Goal: Find specific page/section: Find specific page/section

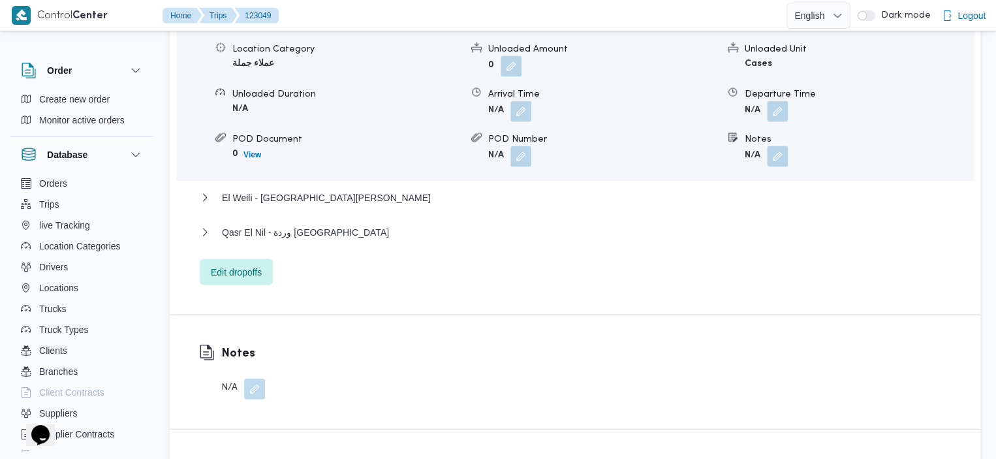
scroll to position [1106, 0]
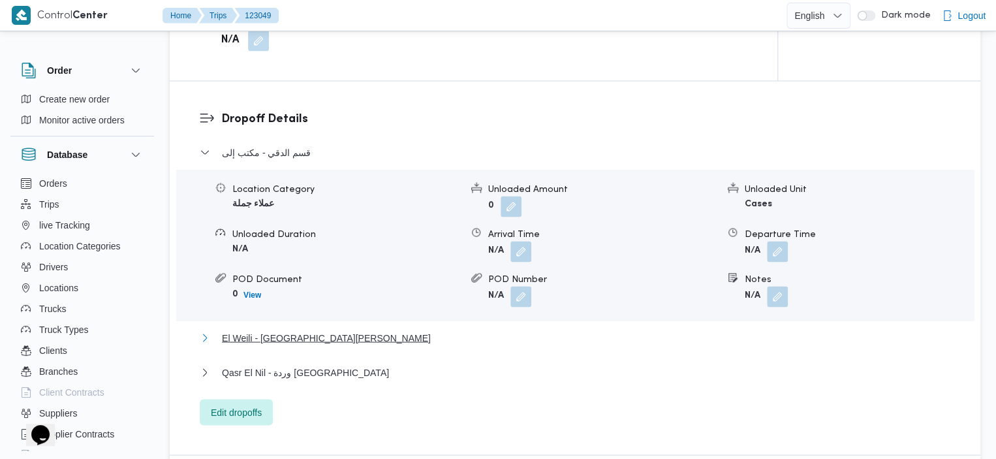
click at [325, 329] on span "El Weili - [GEOGRAPHIC_DATA][PERSON_NAME]" at bounding box center [326, 337] width 209 height 16
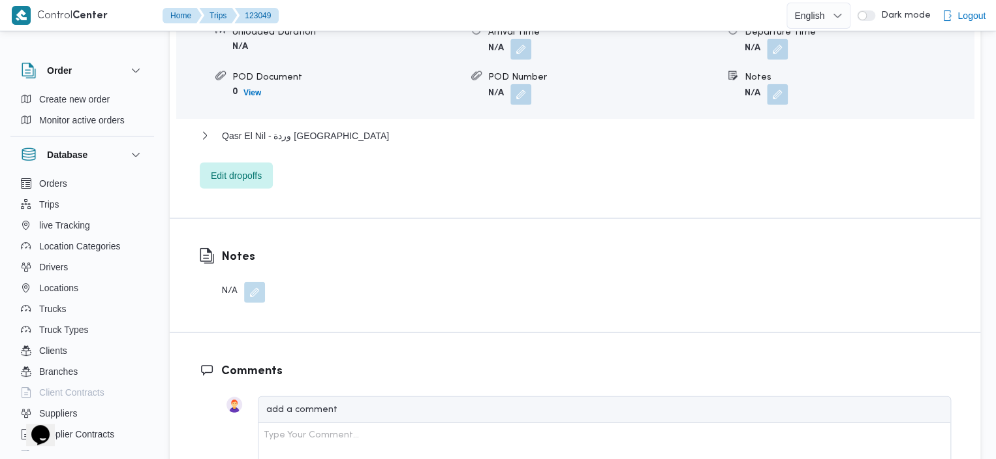
scroll to position [1366, 0]
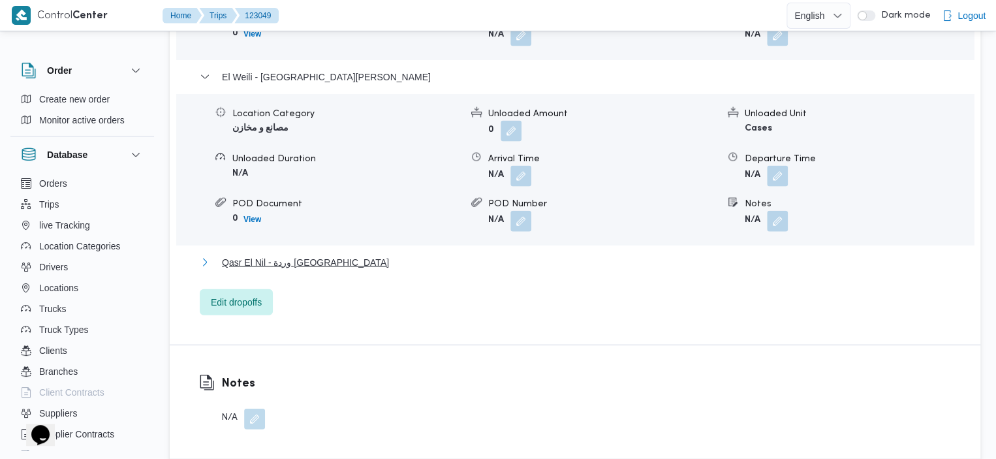
click at [255, 254] on span "Qasr El Nil - وردة [GEOGRAPHIC_DATA]" at bounding box center [305, 262] width 167 height 16
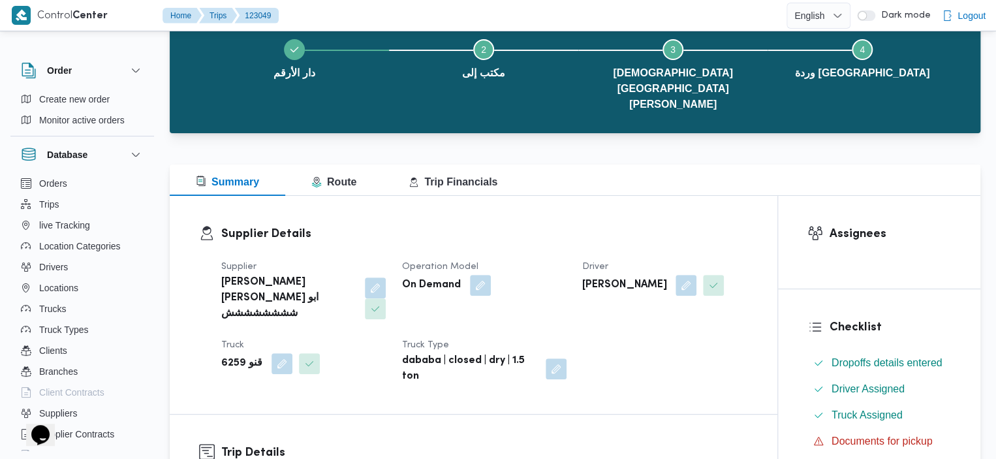
scroll to position [78, 0]
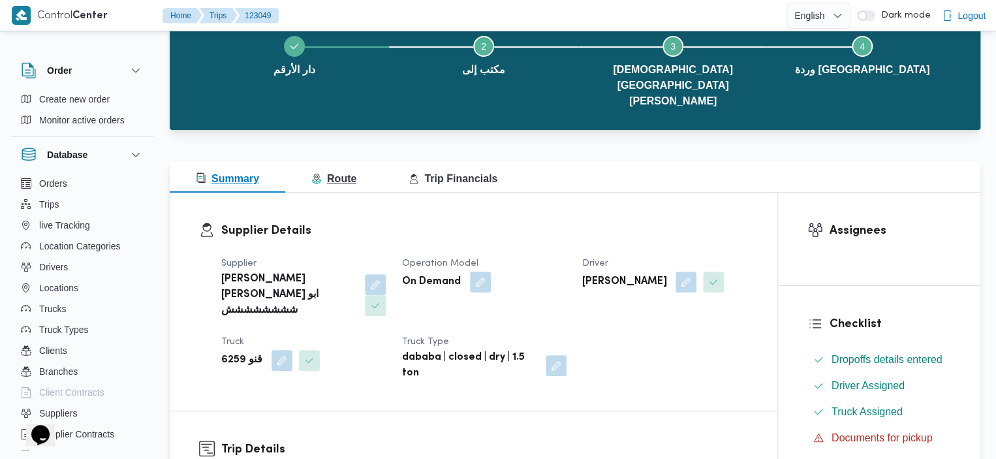
click at [309, 161] on button "Route" at bounding box center [333, 176] width 97 height 31
